Goal: Task Accomplishment & Management: Use online tool/utility

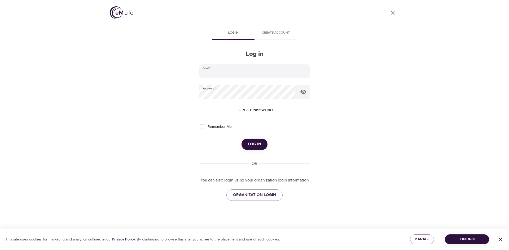
type input "[EMAIL_ADDRESS][DOMAIN_NAME]"
click at [256, 146] on span "Log in" at bounding box center [254, 144] width 13 height 7
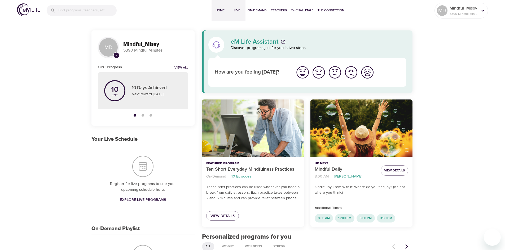
click at [236, 9] on span "Live" at bounding box center [237, 11] width 13 height 6
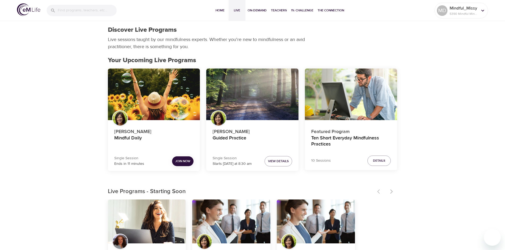
click at [175, 162] on span "Join Now" at bounding box center [182, 162] width 15 height 6
